Goal: Task Accomplishment & Management: Use online tool/utility

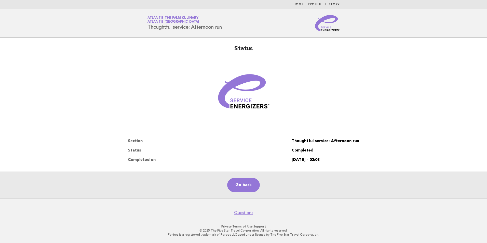
click at [301, 3] on link "Home" at bounding box center [298, 4] width 10 height 3
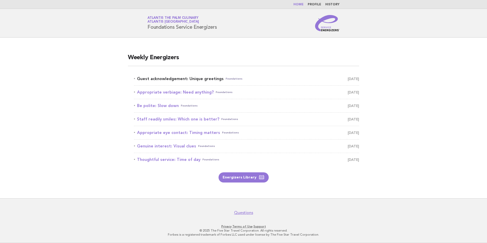
click at [193, 77] on link "Guest acknowledgement: Unique greetings Foundations October 15" at bounding box center [246, 78] width 225 height 7
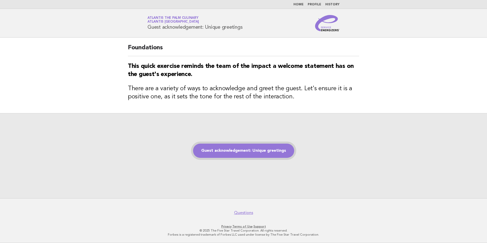
click at [243, 153] on link "Guest acknowledgement: Unique greetings" at bounding box center [243, 151] width 101 height 14
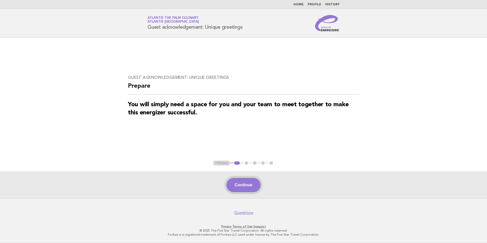
click at [238, 181] on button "Continue" at bounding box center [243, 185] width 34 height 14
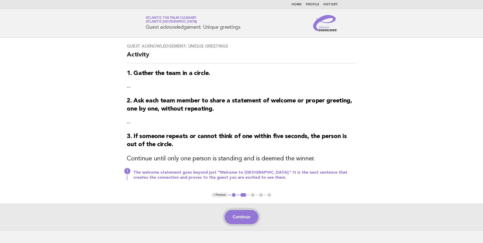
click at [240, 215] on button "Continue" at bounding box center [242, 217] width 34 height 14
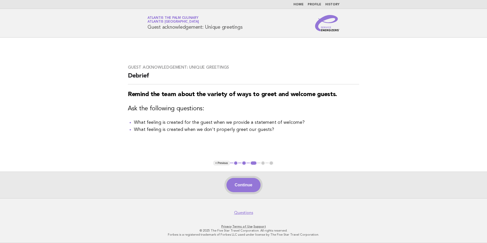
click at [240, 190] on button "Continue" at bounding box center [243, 185] width 34 height 14
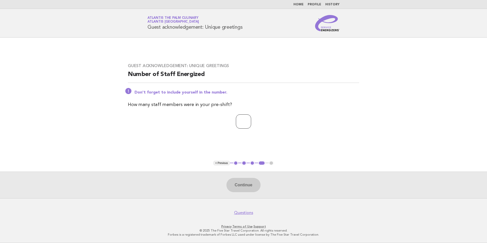
click at [241, 120] on input "number" at bounding box center [243, 122] width 15 height 14
type input "**"
drag, startPoint x: 443, startPoint y: 86, endPoint x: 297, endPoint y: 153, distance: 160.0
click at [439, 89] on main "Guest acknowledgement: Unique greetings Number of Staff Energized Don't forget …" at bounding box center [243, 118] width 487 height 161
click at [244, 192] on button "Continue" at bounding box center [243, 185] width 34 height 14
